Goal: Task Accomplishment & Management: Complete application form

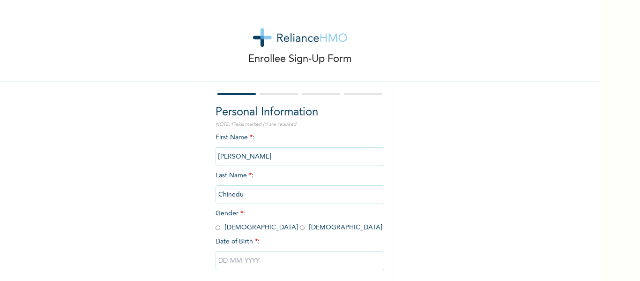
click at [243, 225] on span "Gender * : [DEMOGRAPHIC_DATA] [DEMOGRAPHIC_DATA]" at bounding box center [298, 220] width 167 height 21
click at [300, 228] on input "radio" at bounding box center [302, 227] width 5 height 9
radio input "true"
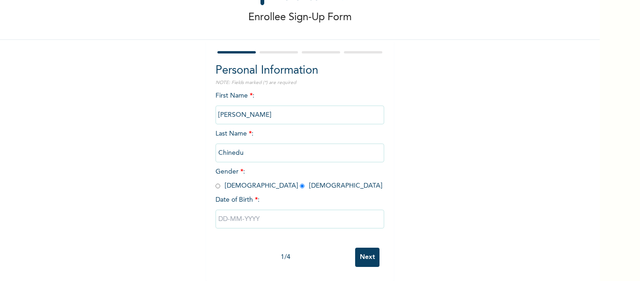
click at [218, 214] on input "text" at bounding box center [299, 218] width 169 height 19
select select "7"
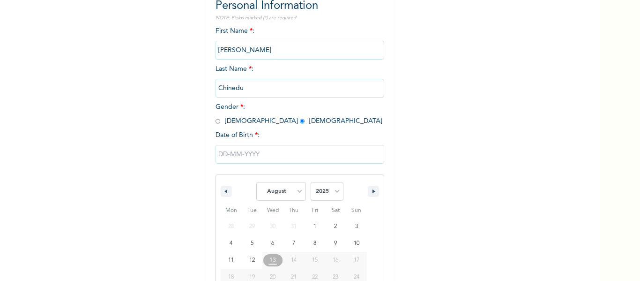
scroll to position [145, 0]
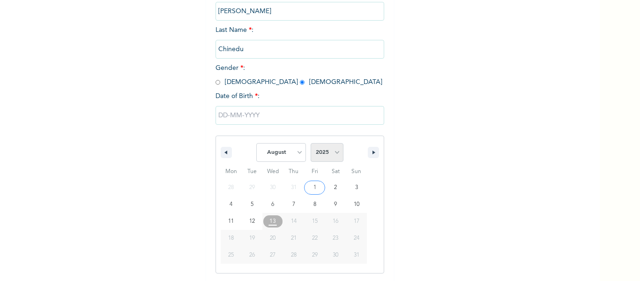
click at [326, 150] on select "2025 2024 2023 2022 2021 2020 2019 2018 2017 2016 2015 2014 2013 2012 2011 2010…" at bounding box center [327, 152] width 33 height 19
select select "1976"
click at [311, 143] on select "2025 2024 2023 2022 2021 2020 2019 2018 2017 2016 2015 2014 2013 2012 2011 2010…" at bounding box center [327, 152] width 33 height 19
click at [294, 145] on select "January February March April May June July August September October November De…" at bounding box center [281, 152] width 50 height 19
select select "11"
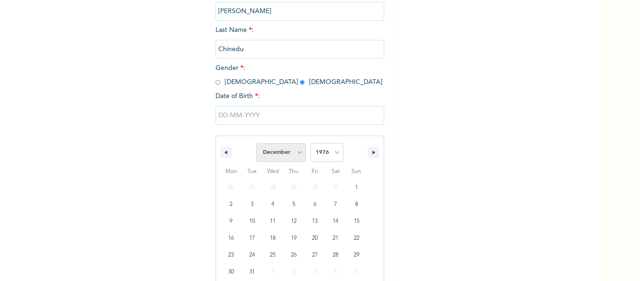
click at [256, 143] on select "January February March April May June July August September October November De…" at bounding box center [281, 152] width 50 height 19
type input "[DATE]"
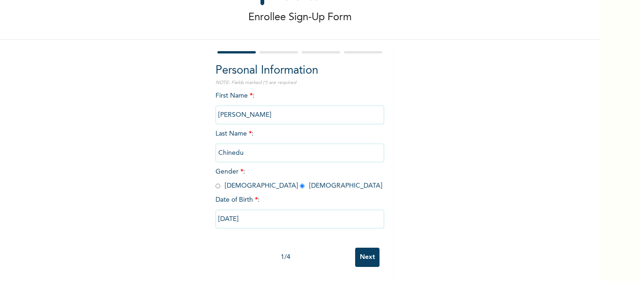
scroll to position [49, 0]
click at [364, 251] on input "Next" at bounding box center [367, 256] width 24 height 19
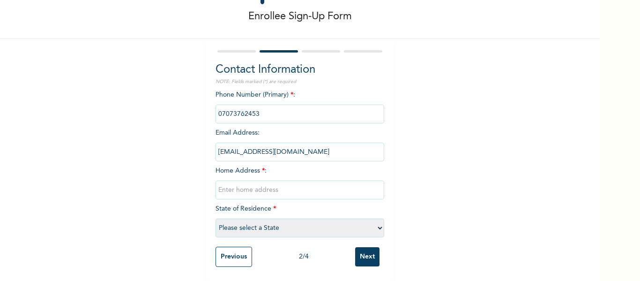
click at [282, 183] on input "text" at bounding box center [299, 189] width 169 height 19
type input "[GEOGRAPHIC_DATA], [GEOGRAPHIC_DATA]"
click at [241, 220] on select "Please select a State [PERSON_NAME] (FCT) [PERSON_NAME] Ibom [GEOGRAPHIC_DATA] …" at bounding box center [299, 227] width 169 height 19
select select "25"
click at [215, 218] on select "Please select a State [PERSON_NAME] (FCT) [PERSON_NAME] Ibom [GEOGRAPHIC_DATA] …" at bounding box center [299, 227] width 169 height 19
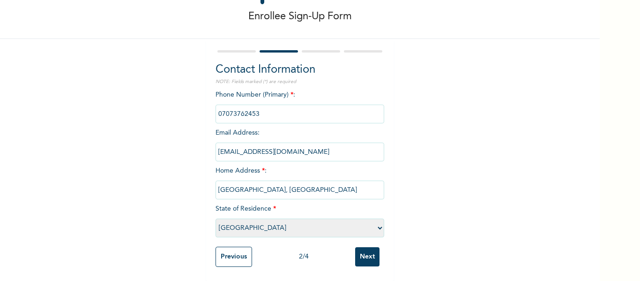
click at [369, 247] on input "Next" at bounding box center [367, 256] width 24 height 19
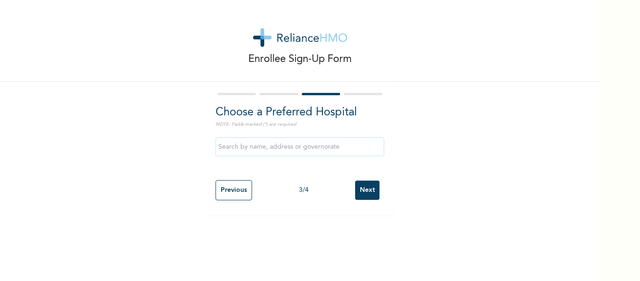
click at [333, 145] on input "text" at bounding box center [299, 146] width 169 height 19
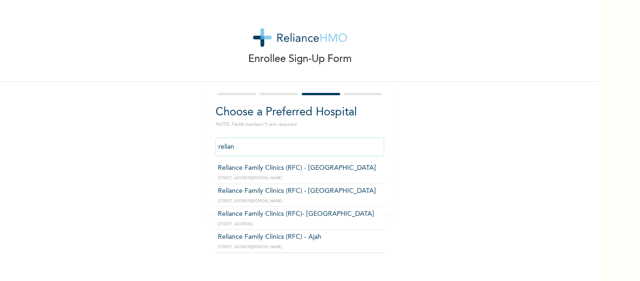
type input "Reliance Family Clinics (RFC) - [GEOGRAPHIC_DATA]"
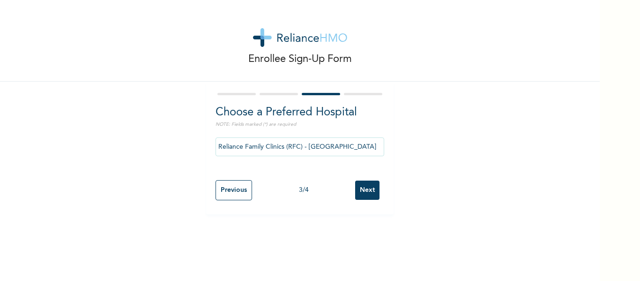
click at [364, 189] on input "Next" at bounding box center [367, 189] width 24 height 19
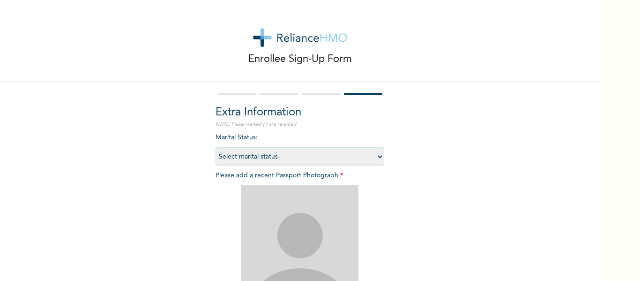
scroll to position [33, 0]
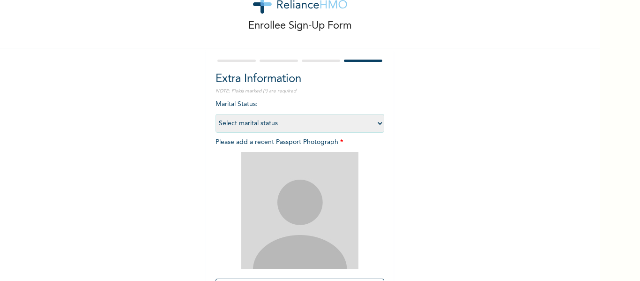
click at [322, 132] on select "Select marital status [DEMOGRAPHIC_DATA] Married [DEMOGRAPHIC_DATA] Widow/[DEMO…" at bounding box center [299, 123] width 169 height 19
select select "2"
click at [215, 114] on select "Select marital status [DEMOGRAPHIC_DATA] Married [DEMOGRAPHIC_DATA] Widow/[DEMO…" at bounding box center [299, 123] width 169 height 19
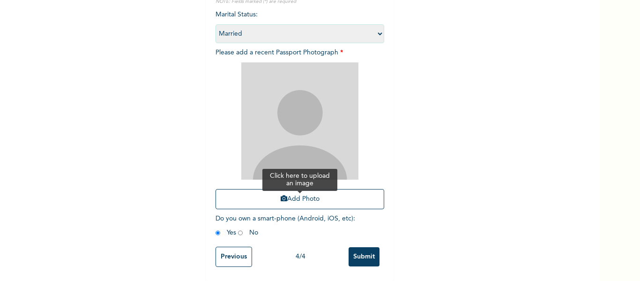
click at [258, 192] on button "Add Photo" at bounding box center [299, 199] width 169 height 20
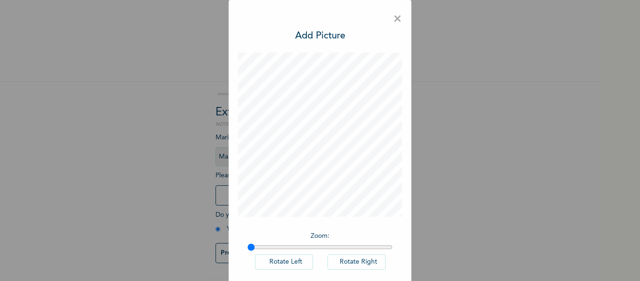
scroll to position [46, 0]
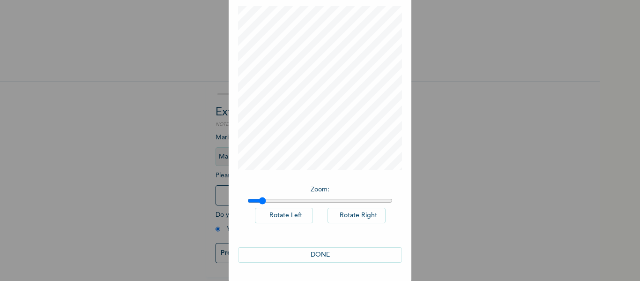
drag, startPoint x: 499, startPoint y: 156, endPoint x: 258, endPoint y: 200, distance: 245.1
click at [258, 200] on input "range" at bounding box center [319, 200] width 145 height 7
type input "1.02"
click at [251, 200] on input "range" at bounding box center [319, 200] width 145 height 7
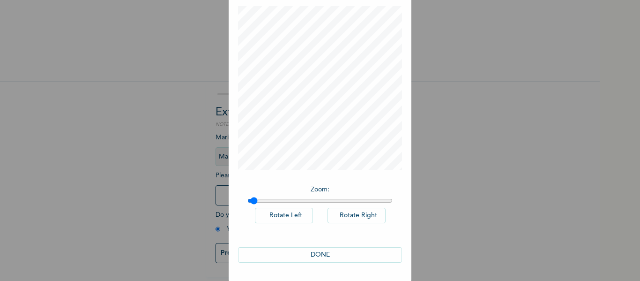
click at [309, 249] on button "DONE" at bounding box center [320, 254] width 164 height 15
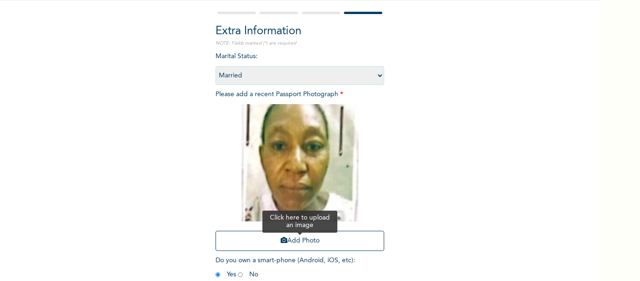
scroll to position [130, 0]
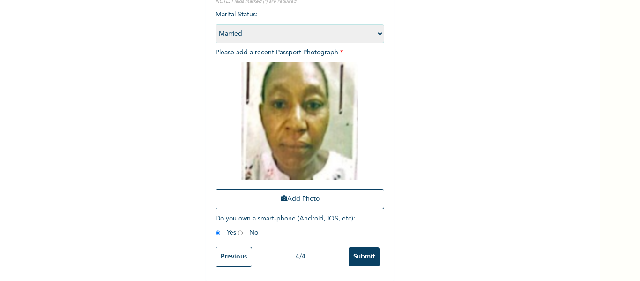
click at [359, 252] on input "Submit" at bounding box center [364, 256] width 31 height 19
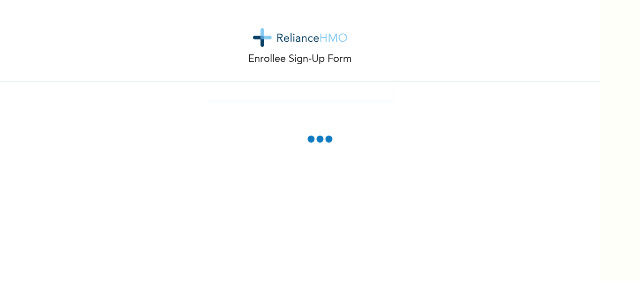
scroll to position [0, 0]
